Goal: Task Accomplishment & Management: Manage account settings

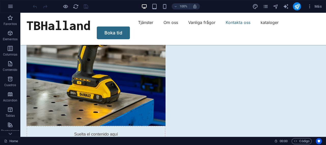
scroll to position [2220, 0]
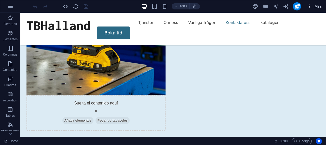
click at [309, 8] on icon "button" at bounding box center [309, 6] width 5 height 5
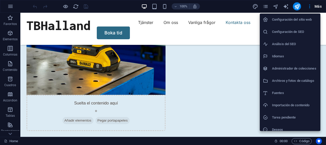
click at [303, 22] on h6 "Configuración del sitio web" at bounding box center [294, 20] width 45 height 6
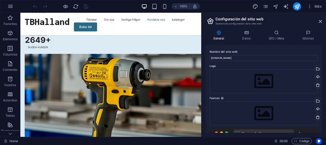
scroll to position [2279, 0]
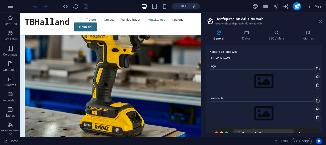
click at [320, 20] on icon at bounding box center [320, 21] width 3 height 4
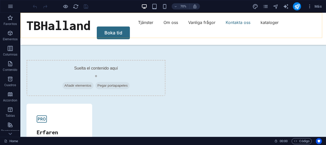
scroll to position [2220, 0]
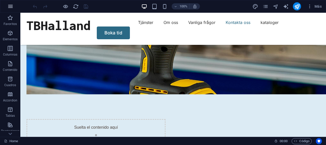
click at [11, 11] on button "button" at bounding box center [10, 6] width 12 height 12
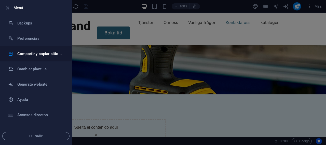
click at [30, 50] on li "Compartir y copiar sitio web" at bounding box center [35, 53] width 71 height 15
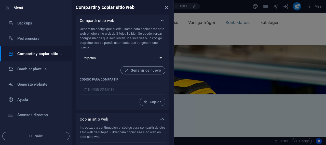
drag, startPoint x: 174, startPoint y: 46, endPoint x: 177, endPoint y: 65, distance: 19.0
click at [177, 65] on div at bounding box center [163, 72] width 326 height 145
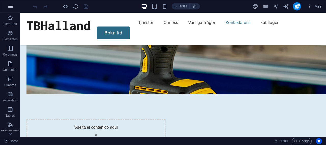
click at [11, 9] on button "button" at bounding box center [10, 6] width 12 height 12
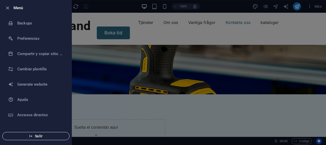
click at [49, 138] on span "Salir" at bounding box center [36, 136] width 59 height 4
